Goal: Transaction & Acquisition: Register for event/course

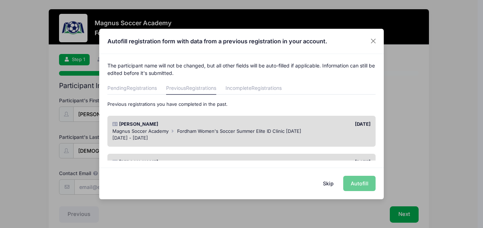
click at [300, 134] on div "Magnus Soccer Academy Fordham Women's Soccer Summer Elite ID Clinic [DATE] [DAT…" at bounding box center [241, 135] width 265 height 14
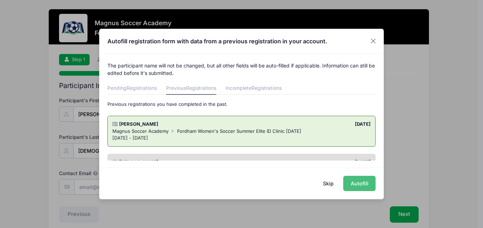
drag, startPoint x: 300, startPoint y: 134, endPoint x: 360, endPoint y: 181, distance: 76.4
click at [360, 181] on button "Autofill" at bounding box center [359, 183] width 32 height 15
type input "[EMAIL_ADDRESS][DOMAIN_NAME]"
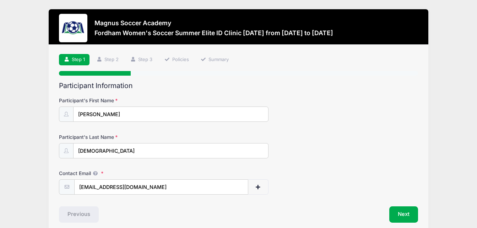
scroll to position [32, 0]
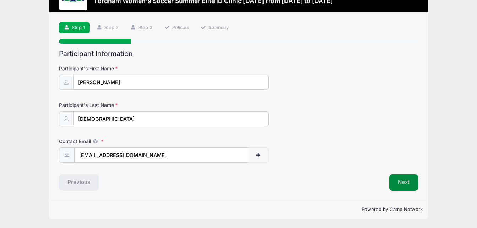
click at [409, 178] on button "Next" at bounding box center [404, 183] width 29 height 16
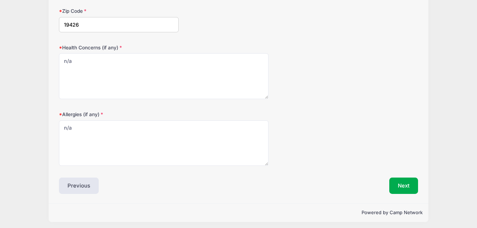
scroll to position [239, 0]
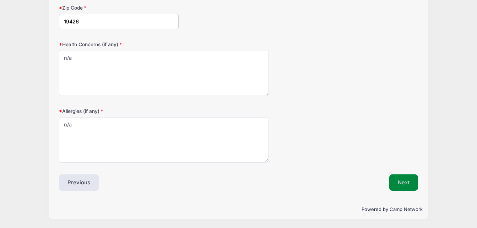
click at [410, 186] on button "Next" at bounding box center [404, 183] width 29 height 16
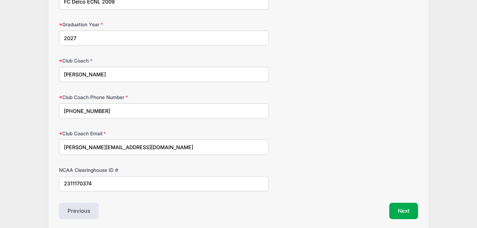
scroll to position [505, 0]
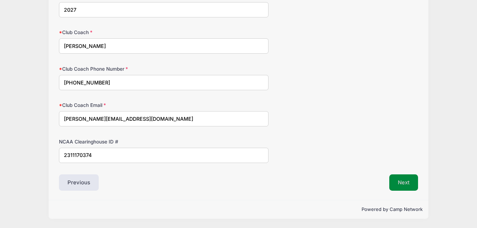
click at [407, 188] on button "Next" at bounding box center [404, 183] width 29 height 16
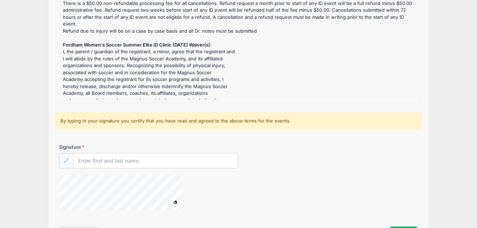
scroll to position [104, 0]
click at [178, 164] on input "Signature" at bounding box center [156, 160] width 165 height 15
click at [449, 137] on div "Magnus Soccer Academy Fordham Women's Soccer Summer Elite ID Clinic [DATE] from…" at bounding box center [239, 88] width 456 height 384
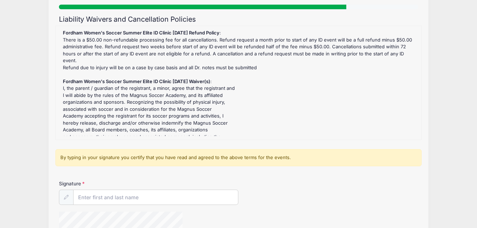
scroll to position [99, 0]
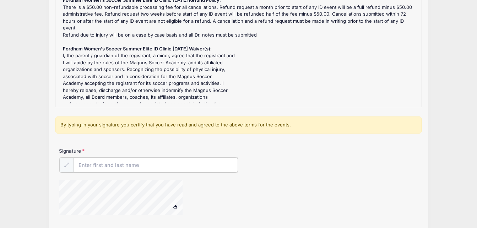
click at [138, 162] on input "Signature" at bounding box center [156, 164] width 165 height 15
type input "[PERSON_NAME]"
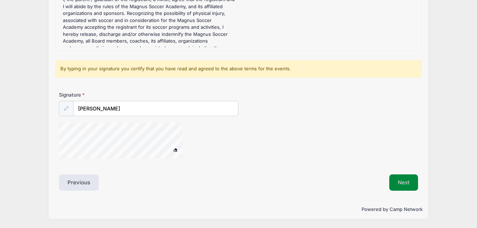
click at [408, 182] on button "Next" at bounding box center [404, 183] width 29 height 16
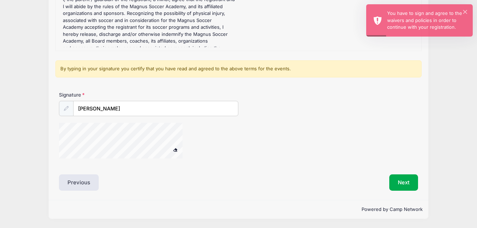
click at [173, 151] on span at bounding box center [175, 150] width 5 height 4
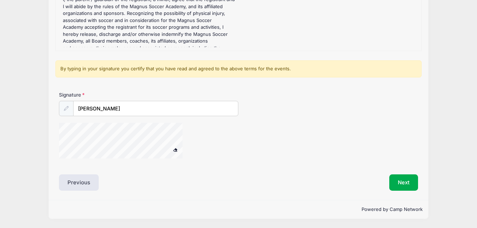
click at [186, 143] on div at bounding box center [130, 142] width 142 height 38
click at [402, 177] on button "Next" at bounding box center [404, 183] width 29 height 16
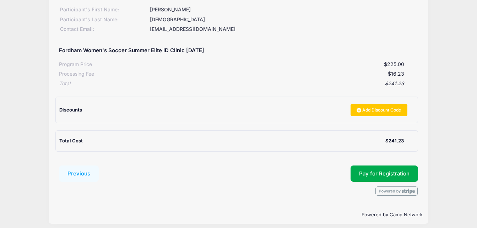
scroll to position [104, 0]
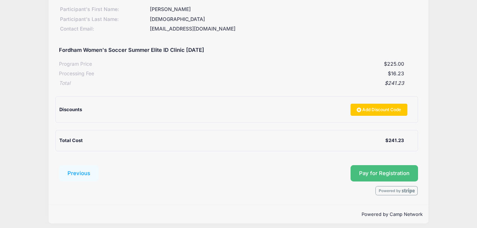
click at [385, 175] on button "Pay for Registration" at bounding box center [385, 173] width 68 height 16
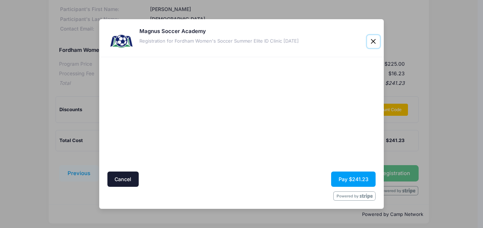
click at [372, 41] on button "Close" at bounding box center [373, 41] width 13 height 13
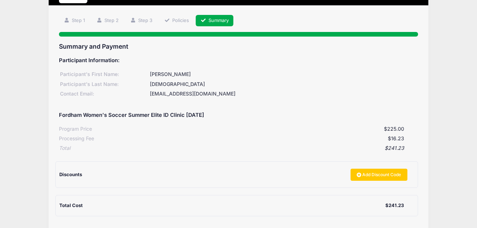
scroll to position [29, 0]
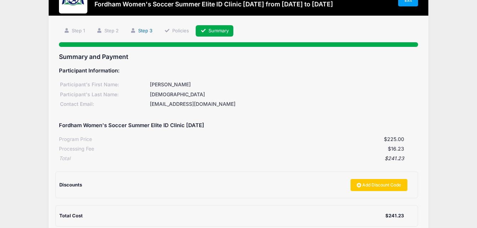
click at [139, 31] on link "Step 3" at bounding box center [142, 31] width 32 height 12
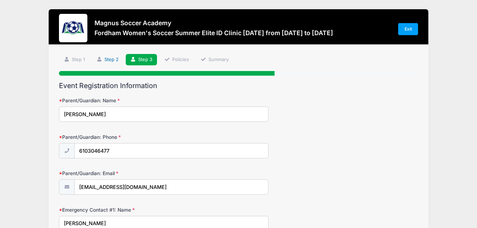
click at [108, 60] on link "Step 2" at bounding box center [108, 60] width 32 height 12
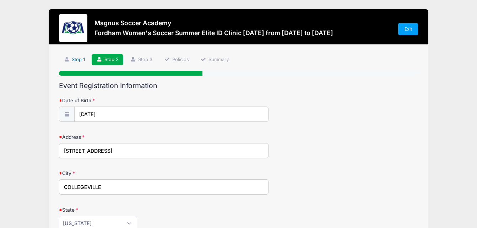
click at [83, 60] on link "Step 1" at bounding box center [74, 60] width 31 height 12
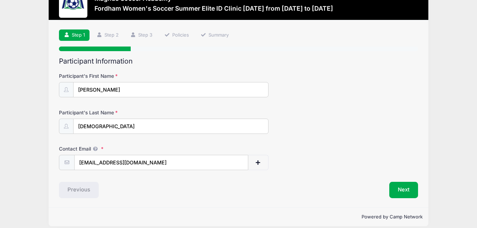
scroll to position [32, 0]
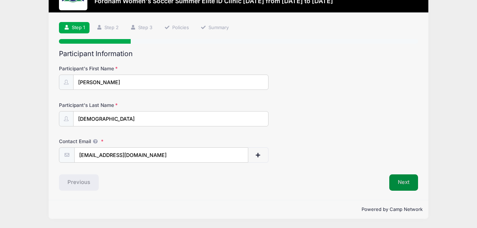
click at [414, 178] on button "Next" at bounding box center [404, 183] width 29 height 16
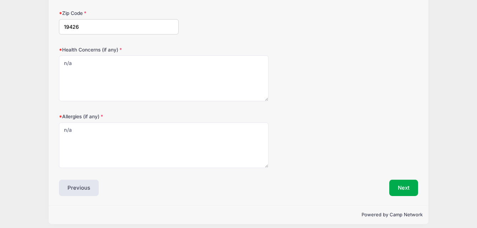
scroll to position [237, 0]
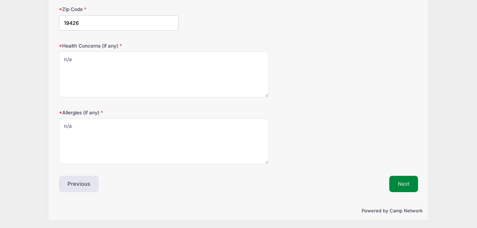
click at [402, 189] on button "Next" at bounding box center [404, 184] width 29 height 16
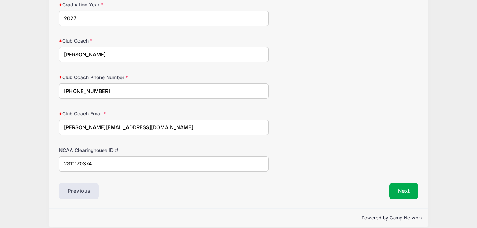
scroll to position [505, 0]
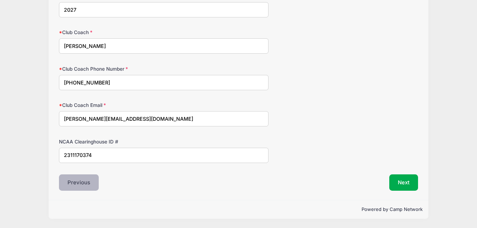
click at [69, 185] on button "Previous" at bounding box center [79, 183] width 40 height 16
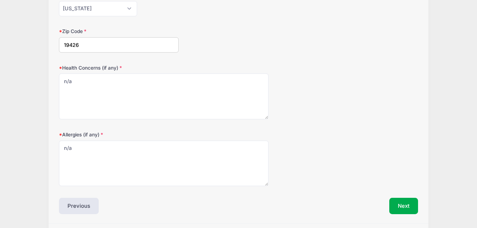
scroll to position [224, 0]
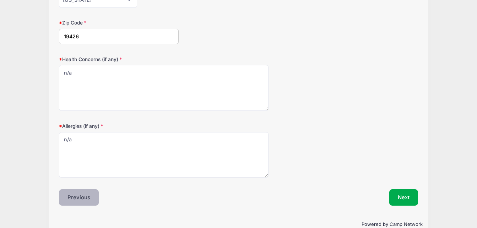
click at [79, 197] on button "Previous" at bounding box center [79, 197] width 40 height 16
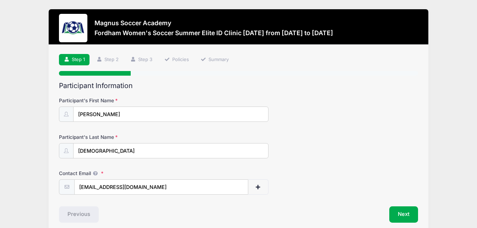
scroll to position [32, 0]
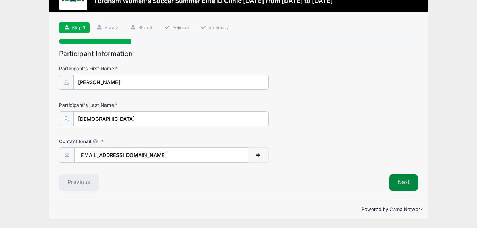
click at [400, 178] on button "Next" at bounding box center [404, 183] width 29 height 16
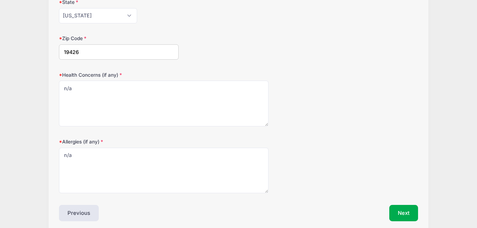
scroll to position [239, 0]
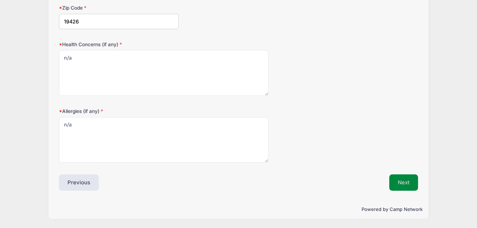
click at [412, 187] on button "Next" at bounding box center [404, 183] width 29 height 16
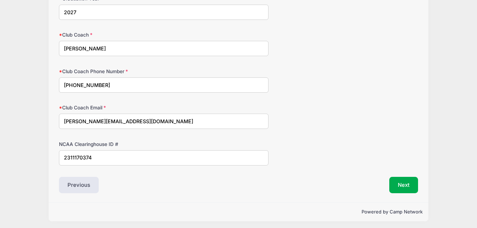
scroll to position [505, 0]
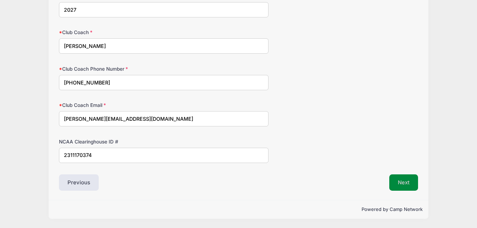
click at [413, 187] on button "Next" at bounding box center [404, 183] width 29 height 16
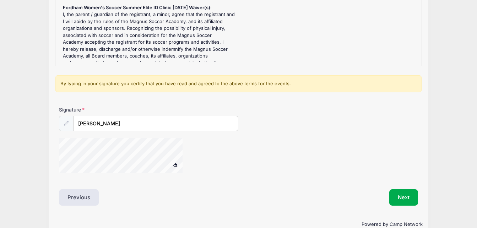
scroll to position [142, 0]
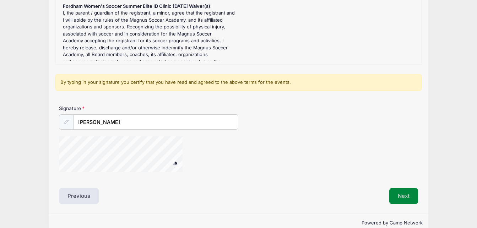
click at [402, 203] on button "Next" at bounding box center [404, 196] width 29 height 16
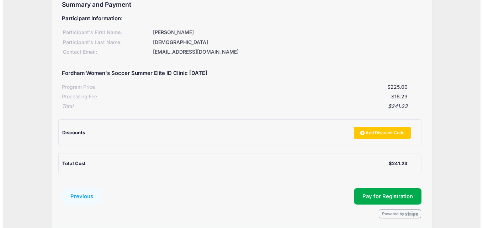
scroll to position [109, 0]
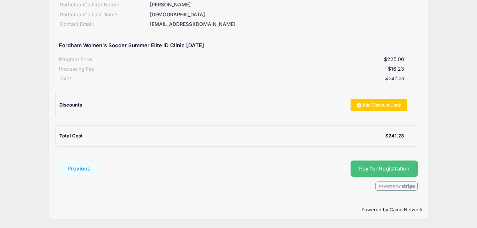
click at [395, 171] on button "Pay for Registration" at bounding box center [385, 169] width 68 height 16
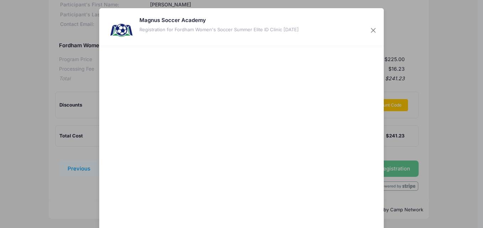
scroll to position [10, 0]
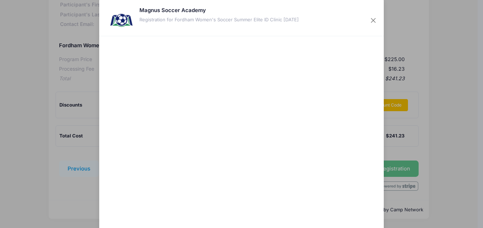
click at [302, 167] on div at bounding box center [310, 134] width 131 height 188
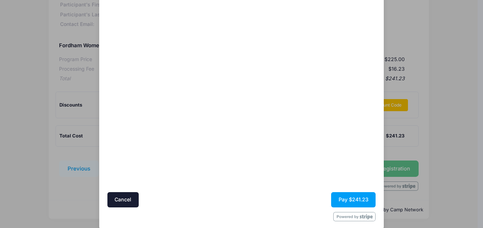
scroll to position [50, 0]
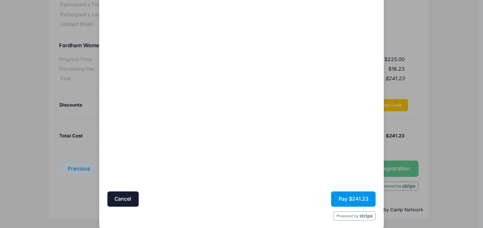
click at [354, 199] on button "Pay $241.23" at bounding box center [353, 199] width 44 height 15
